Goal: Information Seeking & Learning: Learn about a topic

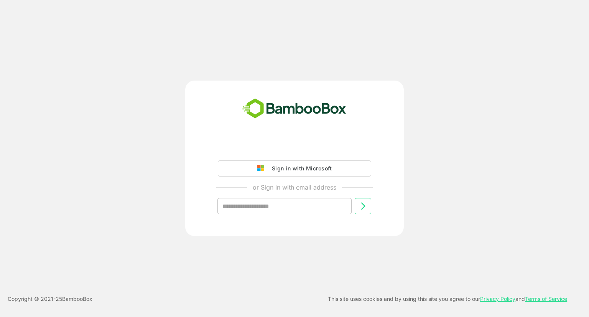
drag, startPoint x: 328, startPoint y: 168, endPoint x: 333, endPoint y: 169, distance: 5.2
click at [328, 168] on div "Sign in with Microsoft" at bounding box center [300, 168] width 64 height 10
click at [294, 167] on div "Sign in with Microsoft" at bounding box center [300, 168] width 64 height 10
click at [272, 172] on div "Sign in with Microsoft" at bounding box center [300, 168] width 64 height 10
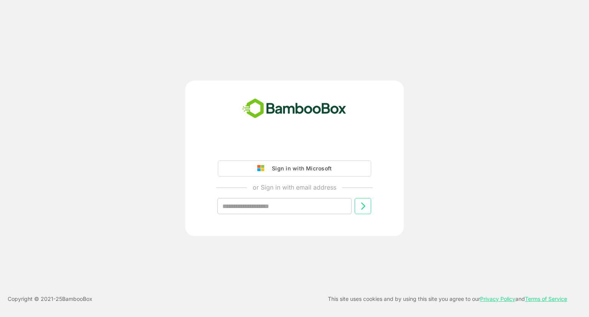
click at [272, 172] on div "Sign in with Microsoft" at bounding box center [300, 168] width 64 height 10
click at [296, 209] on input "text" at bounding box center [285, 206] width 134 height 16
click at [302, 172] on div "Sign in with Microsoft" at bounding box center [300, 168] width 64 height 10
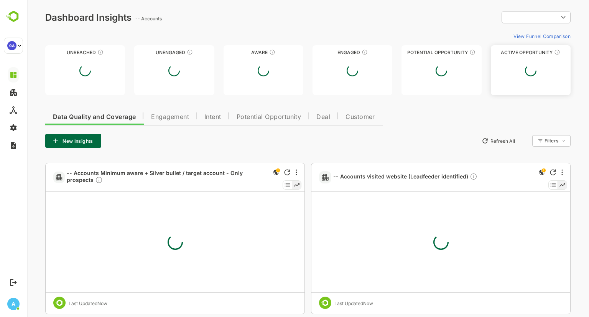
type input "**********"
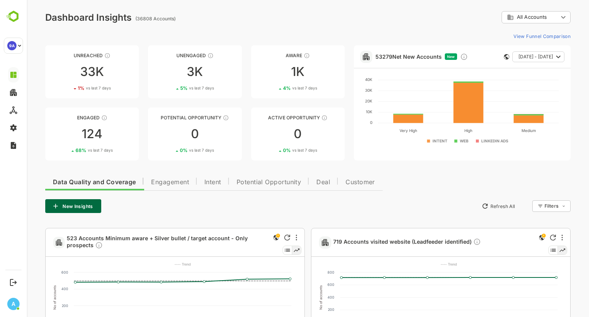
click at [546, 56] on span "[DATE] - [DATE]" at bounding box center [536, 57] width 35 height 10
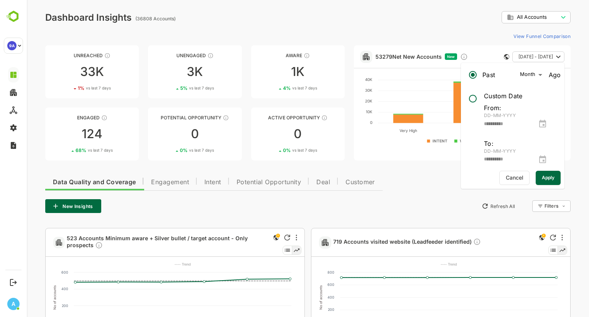
click at [277, 30] on div "View Funnel Comparison" at bounding box center [308, 36] width 526 height 12
click at [173, 182] on span "Engagement" at bounding box center [170, 182] width 38 height 6
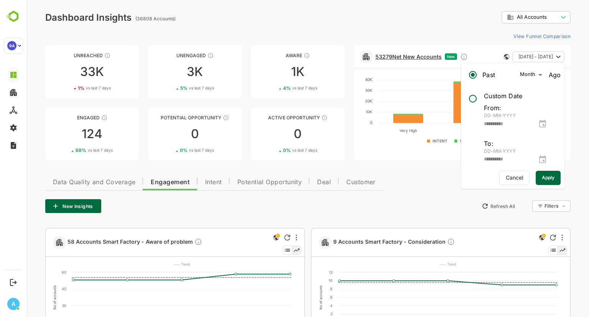
click at [419, 55] on link "53279 Net New Accounts" at bounding box center [409, 56] width 66 height 7
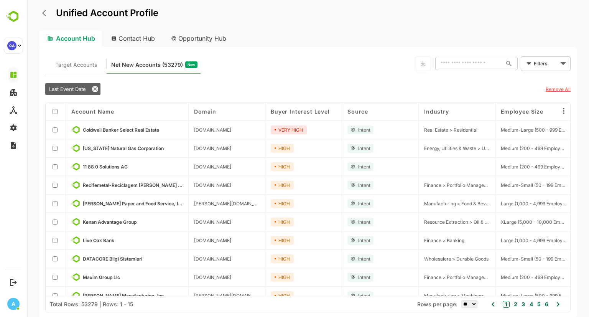
click at [543, 64] on body "Unified Account Profile Account Hub Contact Hub Opportunity Hub Target Accounts…" at bounding box center [308, 158] width 563 height 317
click at [537, 76] on span "New Filter" at bounding box center [547, 80] width 23 height 9
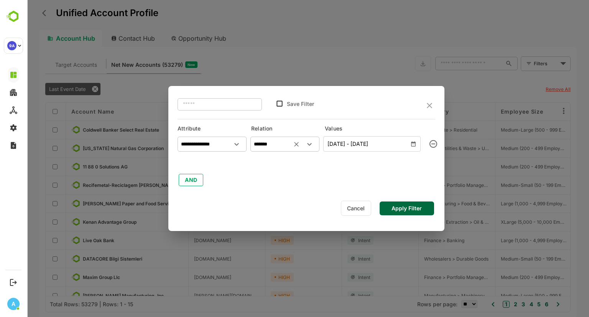
click at [272, 140] on input "*******" at bounding box center [285, 145] width 66 height 12
click at [190, 173] on div "**********" at bounding box center [307, 160] width 258 height 54
click at [190, 179] on button "AND" at bounding box center [191, 180] width 25 height 12
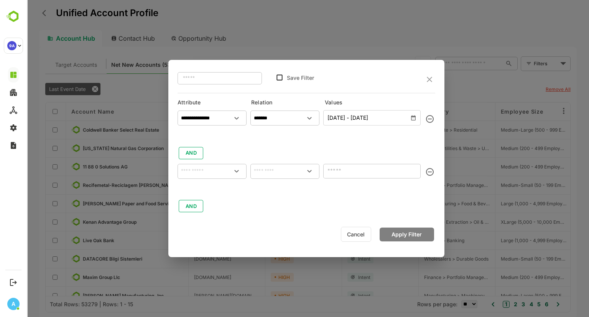
click at [192, 172] on input "text" at bounding box center [212, 171] width 66 height 12
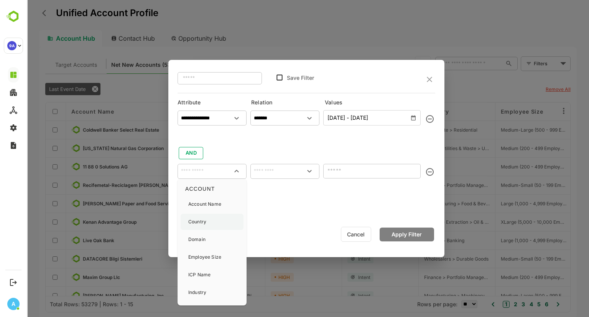
click at [204, 223] on p "Country" at bounding box center [197, 221] width 18 height 7
type input "*******"
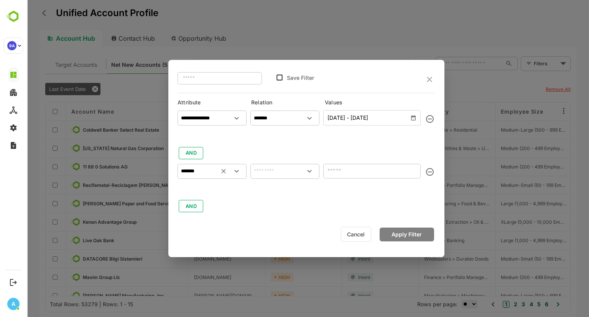
click at [261, 169] on input "text" at bounding box center [285, 171] width 66 height 12
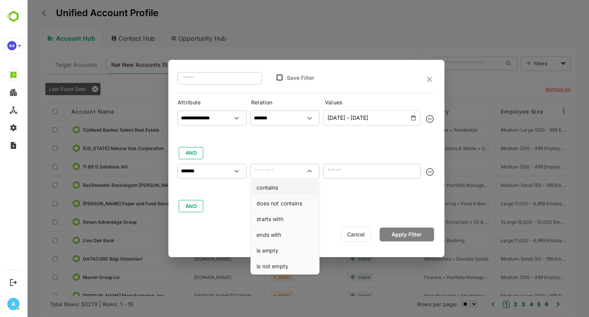
click at [276, 189] on li "contains" at bounding box center [285, 187] width 66 height 14
type input "********"
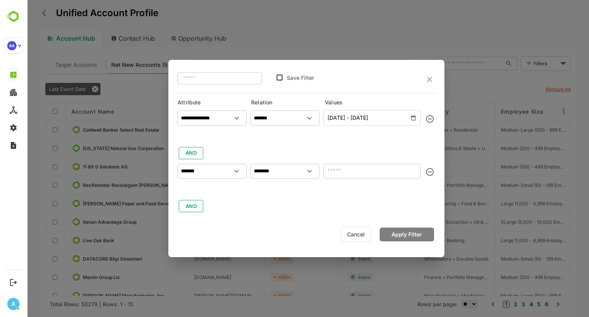
click at [361, 161] on div at bounding box center [371, 170] width 97 height 20
click at [326, 177] on input "text" at bounding box center [371, 171] width 97 height 15
type input "**"
click at [316, 200] on div "**********" at bounding box center [307, 160] width 258 height 106
click at [189, 208] on button "AND" at bounding box center [191, 206] width 25 height 12
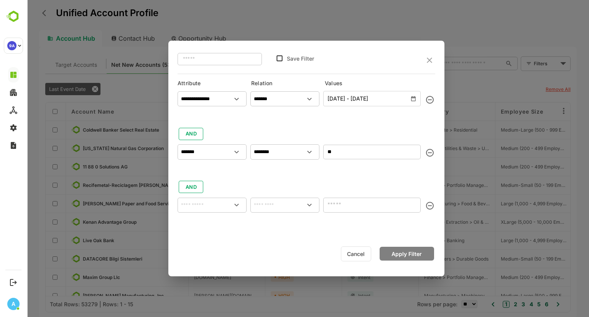
click at [211, 203] on input "text" at bounding box center [212, 205] width 66 height 12
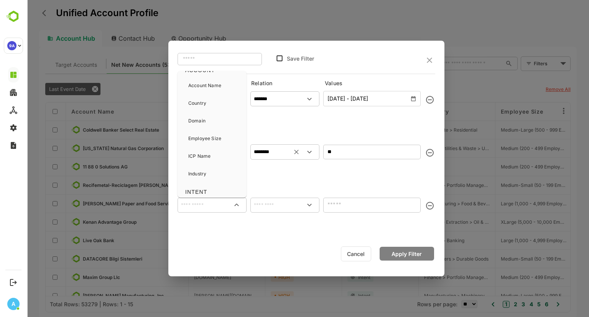
scroll to position [12, 0]
click at [343, 150] on input "**" at bounding box center [371, 152] width 97 height 15
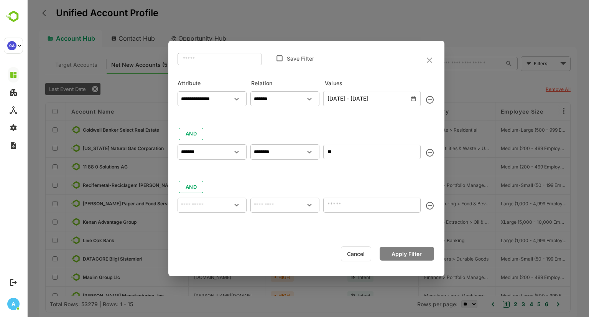
click at [222, 177] on div "**********" at bounding box center [307, 167] width 258 height 159
click at [227, 206] on input "text" at bounding box center [212, 205] width 66 height 12
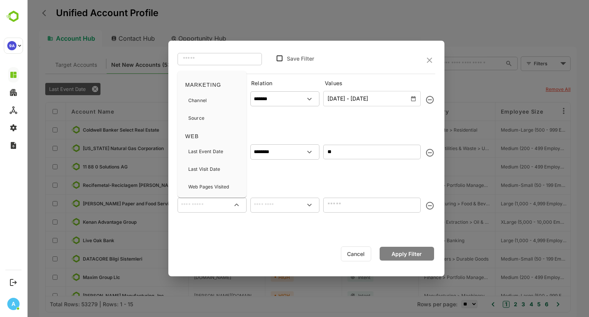
scroll to position [0, 0]
click at [273, 177] on div "**********" at bounding box center [307, 167] width 258 height 159
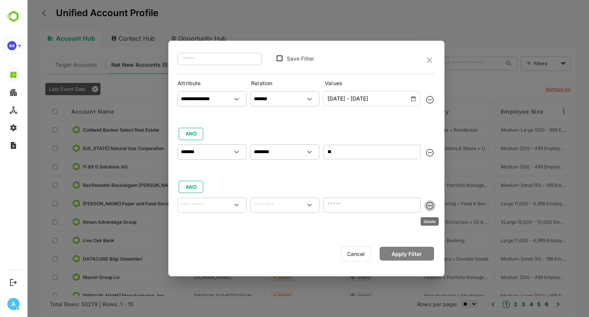
click at [430, 206] on icon "delete" at bounding box center [430, 205] width 9 height 9
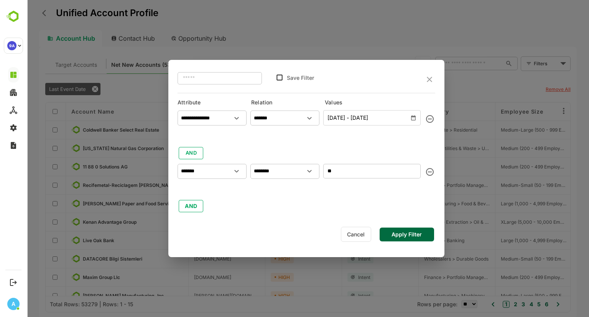
click at [414, 232] on button "Apply Filter" at bounding box center [407, 235] width 54 height 14
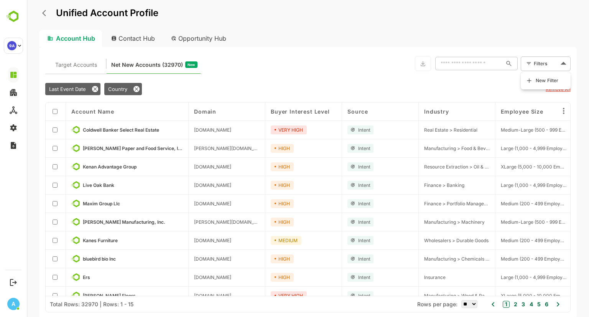
click at [546, 61] on body "Unified Account Profile Account Hub Contact Hub Opportunity Hub Target Accounts…" at bounding box center [308, 158] width 563 height 317
click at [116, 87] on div at bounding box center [308, 158] width 563 height 317
click at [137, 87] on icon at bounding box center [137, 89] width 6 height 6
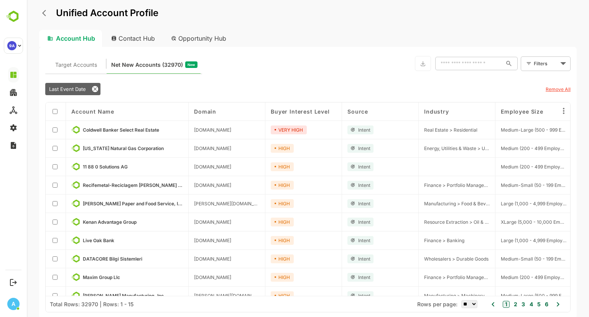
click at [542, 66] on body "Unified Account Profile Account Hub Contact Hub Opportunity Hub Target Accounts…" at bounding box center [308, 158] width 563 height 317
click at [538, 78] on span "New Filter" at bounding box center [547, 80] width 23 height 9
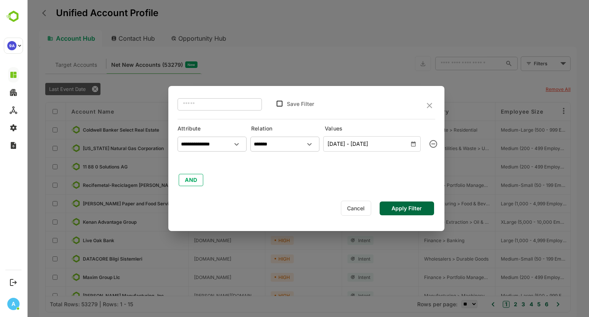
click at [414, 145] on icon "button" at bounding box center [414, 144] width 6 height 6
click at [356, 144] on span "[DATE] - [DATE]" at bounding box center [372, 144] width 89 height 10
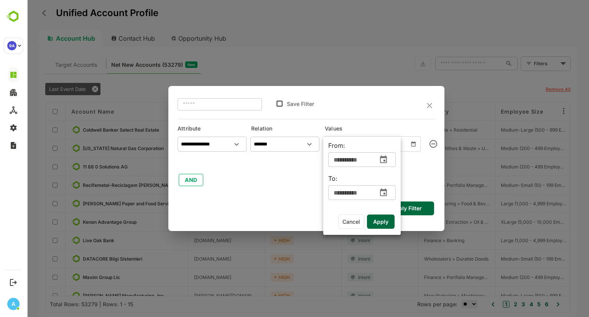
click at [385, 162] on icon "change date" at bounding box center [383, 159] width 7 height 8
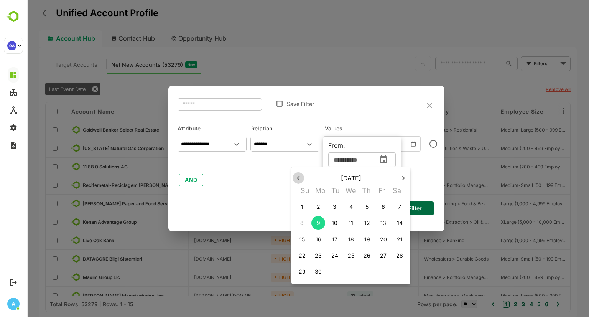
click at [296, 180] on icon "button" at bounding box center [298, 177] width 9 height 9
click at [400, 208] on p "1" at bounding box center [400, 207] width 2 height 8
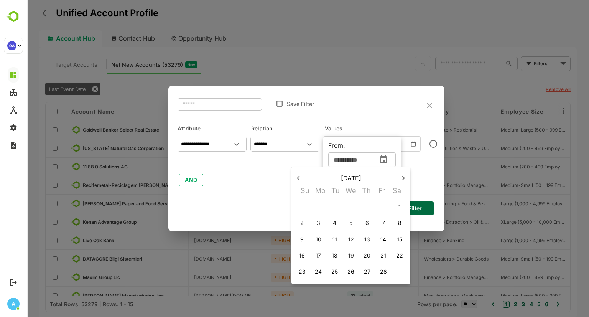
type input "**********"
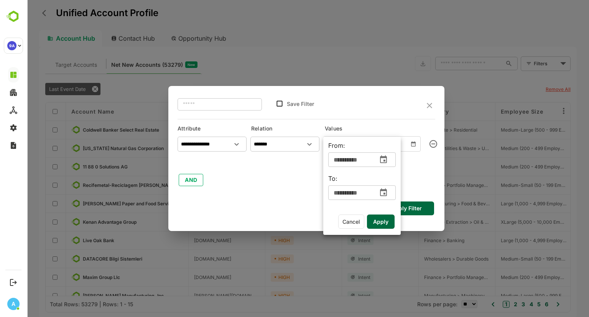
drag, startPoint x: 383, startPoint y: 224, endPoint x: 369, endPoint y: 224, distance: 13.4
click at [383, 224] on span "Apply" at bounding box center [380, 222] width 15 height 10
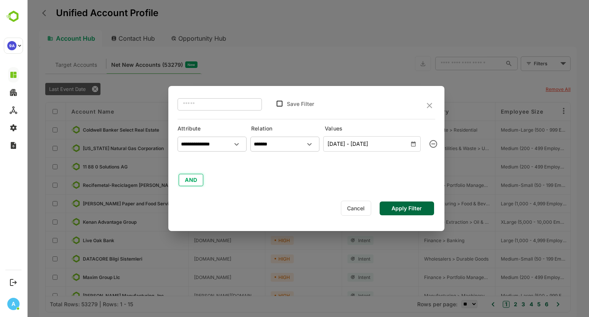
click at [201, 178] on button "AND" at bounding box center [191, 180] width 25 height 12
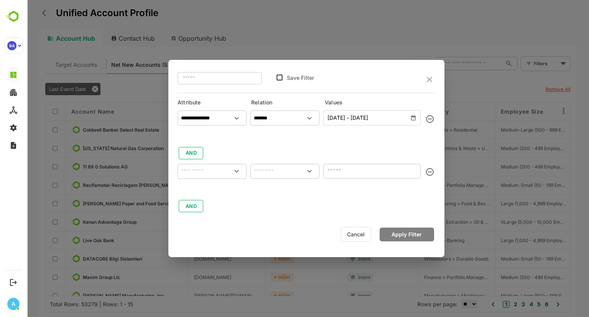
click at [213, 171] on input "text" at bounding box center [212, 171] width 66 height 12
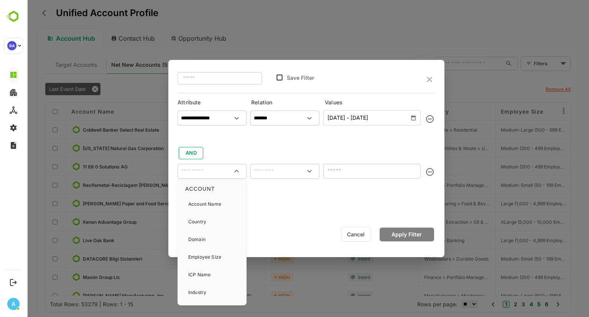
drag, startPoint x: 208, startPoint y: 220, endPoint x: 255, endPoint y: 203, distance: 49.9
click at [209, 220] on div "Country" at bounding box center [212, 222] width 63 height 16
type input "*******"
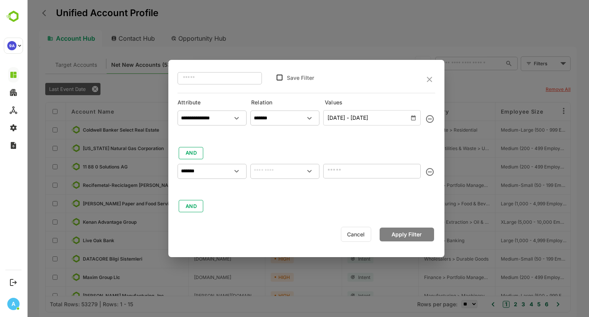
click at [338, 172] on input "text" at bounding box center [371, 171] width 97 height 15
type input "*****"
click at [279, 172] on input "text" at bounding box center [285, 171] width 66 height 12
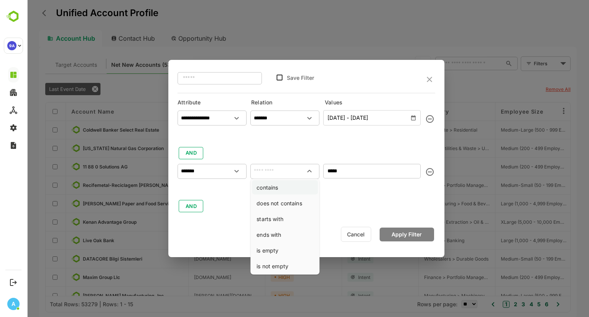
click at [277, 185] on li "contains" at bounding box center [285, 187] width 66 height 14
type input "********"
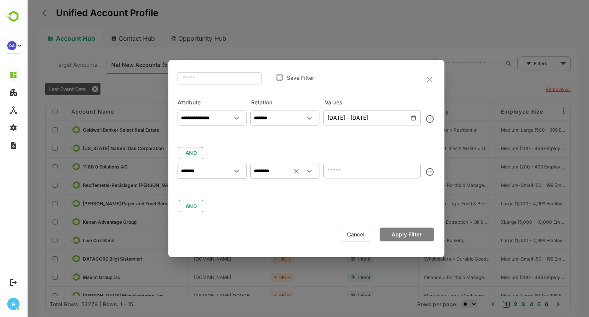
click at [358, 176] on input "text" at bounding box center [371, 171] width 97 height 15
type input "*****"
click at [416, 234] on button "Apply Filter" at bounding box center [407, 235] width 54 height 14
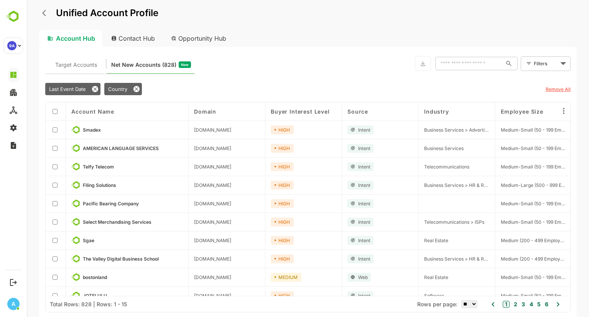
click at [525, 304] on div "1 2 3 4 5 6" at bounding box center [526, 304] width 48 height 11
click at [525, 304] on button "3" at bounding box center [522, 304] width 5 height 8
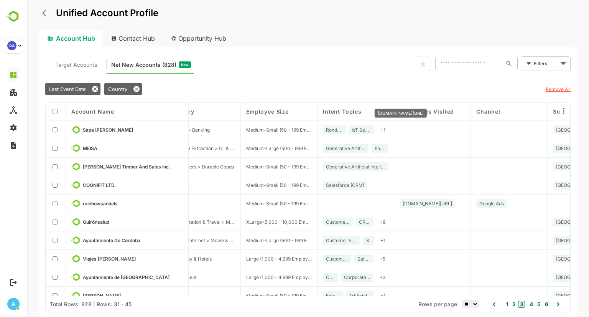
scroll to position [103, 255]
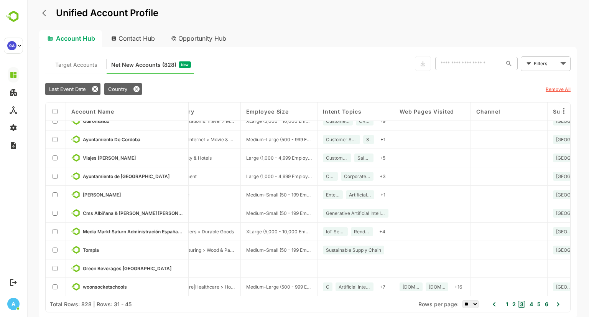
click at [509, 305] on div "1 2 3 4 5 6" at bounding box center [526, 304] width 47 height 11
click at [508, 305] on button "1" at bounding box center [506, 304] width 4 height 8
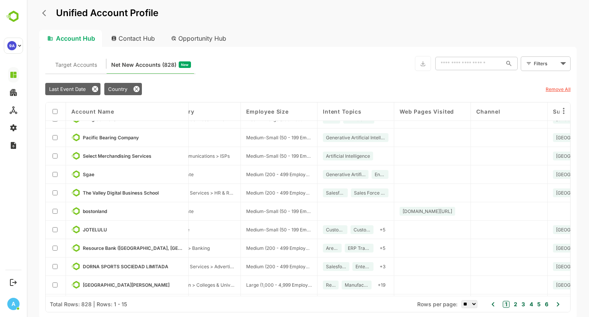
scroll to position [0, 255]
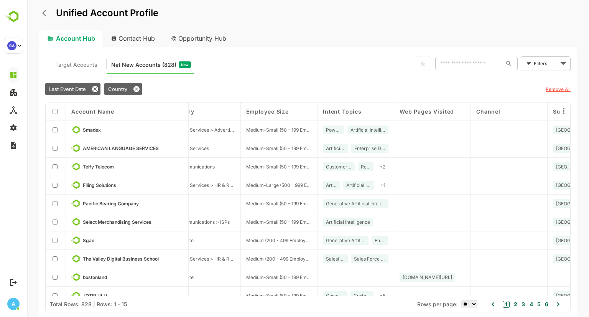
click at [58, 110] on div at bounding box center [55, 111] width 9 height 7
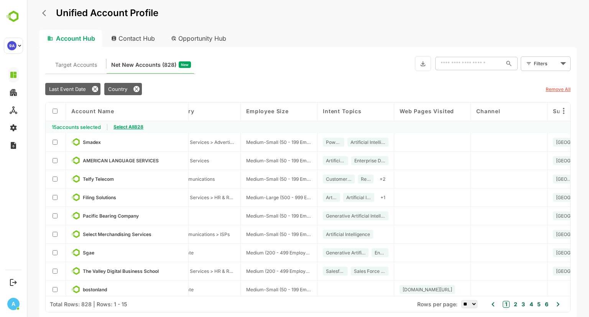
click at [393, 83] on div "Last Event Date Country Remove All" at bounding box center [308, 89] width 526 height 18
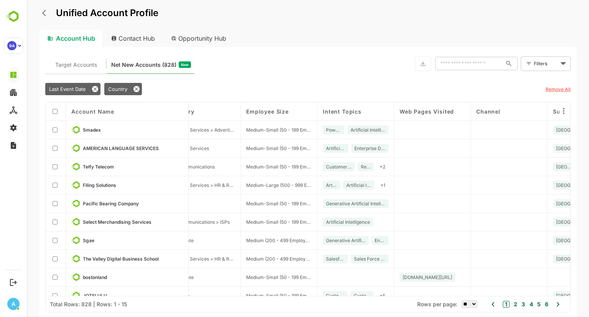
scroll to position [103, 255]
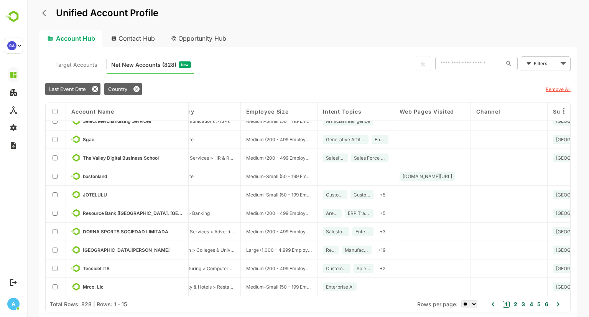
click at [546, 301] on button "6" at bounding box center [545, 304] width 5 height 8
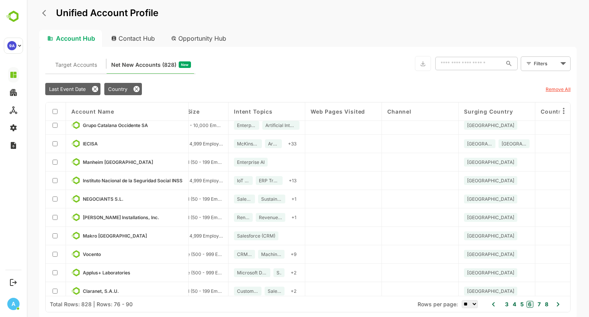
scroll to position [23, 344]
click at [348, 109] on span "Web Pages Visited" at bounding box center [338, 111] width 54 height 7
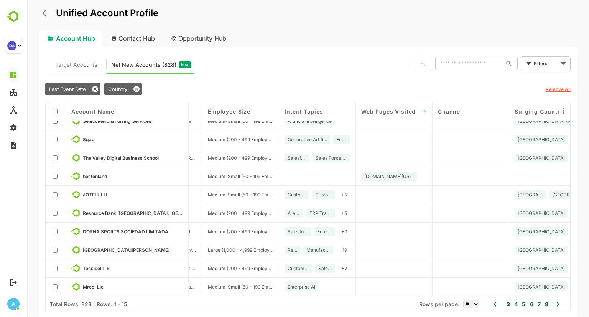
scroll to position [0, 293]
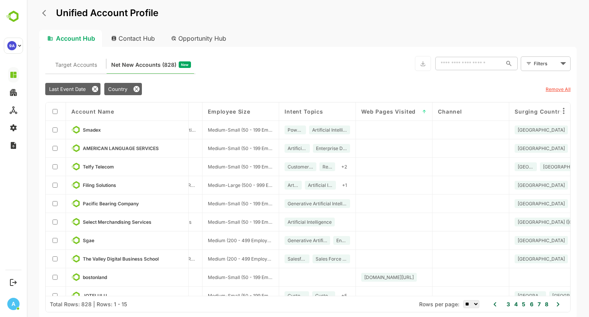
click at [507, 304] on button "3" at bounding box center [507, 304] width 5 height 8
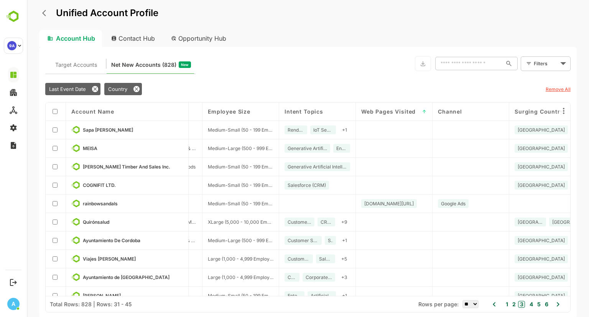
click at [507, 304] on button "1" at bounding box center [506, 304] width 4 height 8
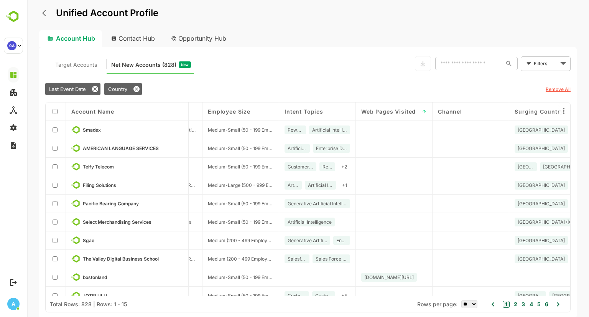
click at [395, 112] on span "Web Pages Visited" at bounding box center [388, 111] width 54 height 7
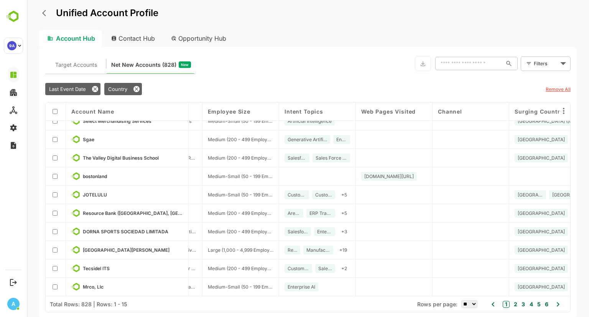
click at [516, 304] on button "2" at bounding box center [514, 304] width 5 height 8
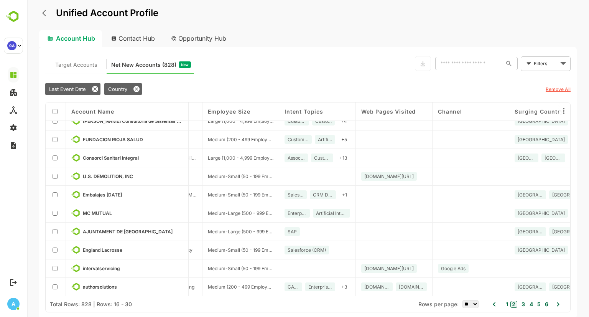
click at [523, 304] on button "3" at bounding box center [522, 304] width 5 height 8
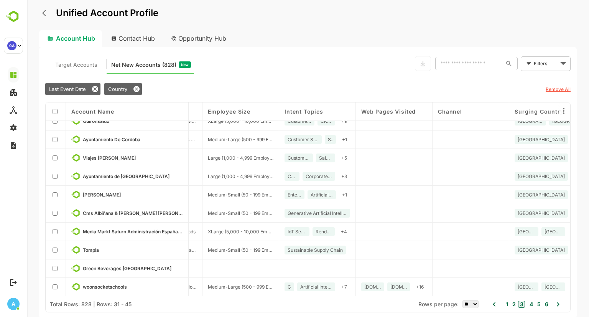
click at [530, 303] on button "4" at bounding box center [530, 304] width 5 height 8
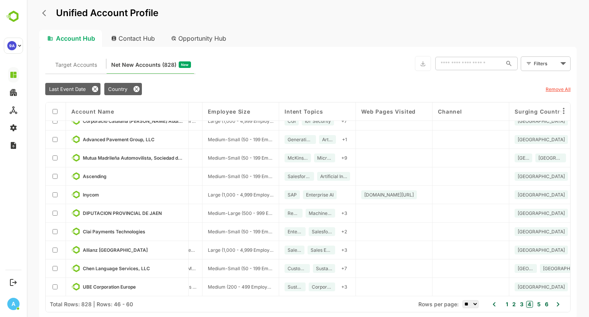
click at [340, 49] on div "Target Accounts Net New Accounts ( 828 ) New ​ Filters ​ Last Event Date Countr…" at bounding box center [308, 183] width 538 height 272
